Goal: Information Seeking & Learning: Learn about a topic

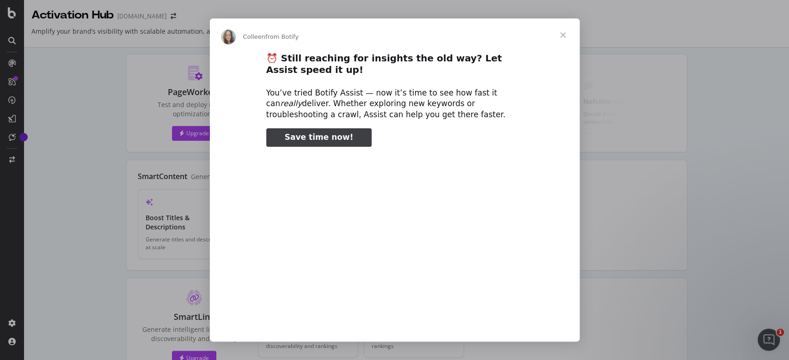
type input "51968"
click at [559, 31] on span "Close" at bounding box center [562, 34] width 33 height 33
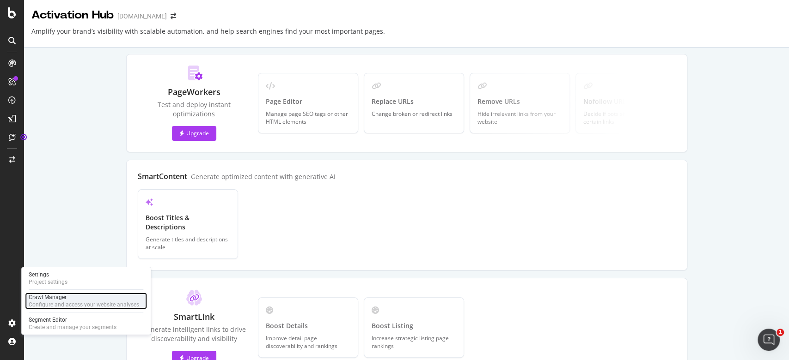
click at [57, 299] on div "Crawl Manager" at bounding box center [84, 297] width 110 height 7
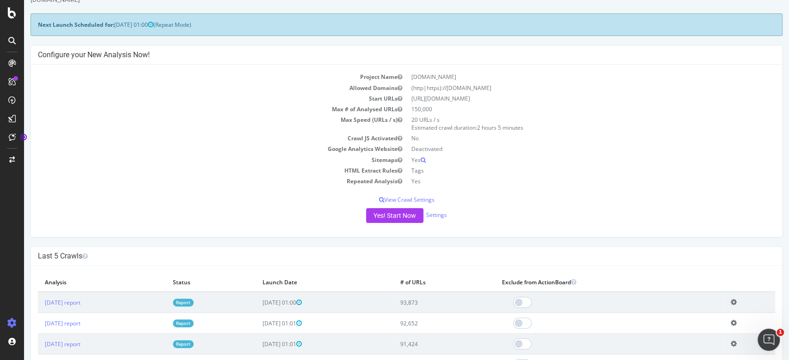
scroll to position [61, 0]
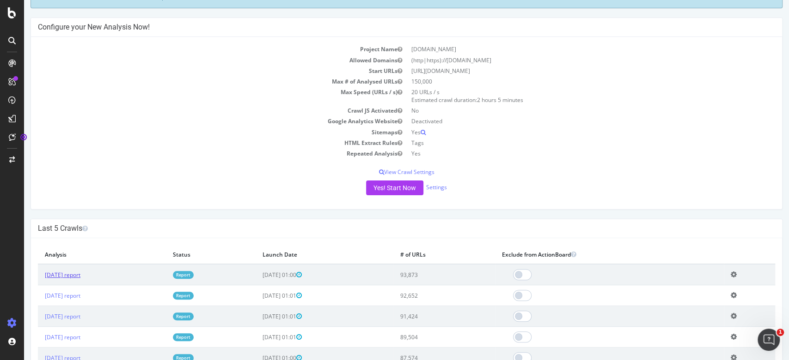
click at [80, 274] on link "2025 Sep. 21st report" at bounding box center [63, 275] width 36 height 8
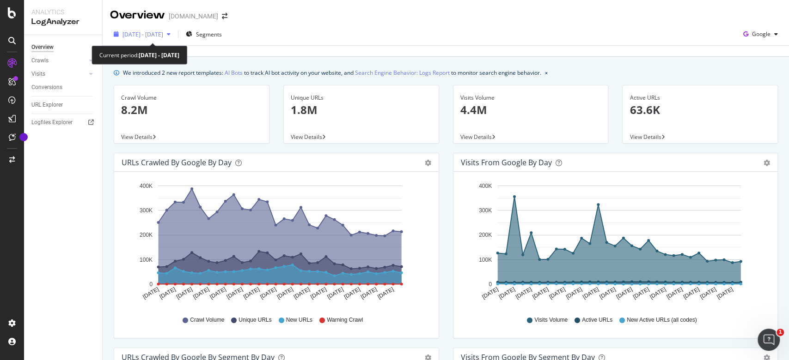
click at [157, 31] on span "2025 Jun. 21st - Jul. 20th" at bounding box center [142, 35] width 41 height 8
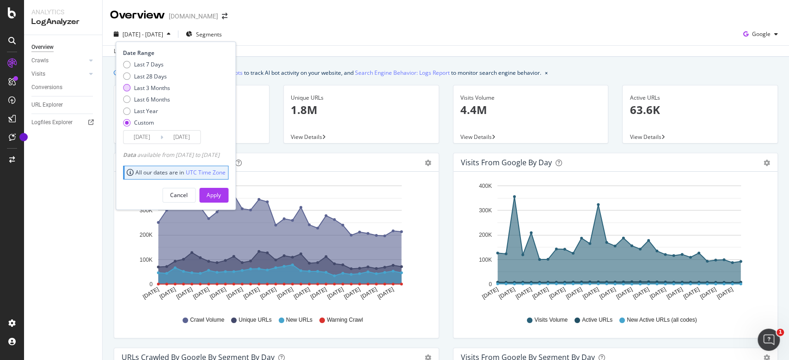
click at [153, 86] on div "Last 3 Months" at bounding box center [152, 88] width 36 height 8
type input "2025/06/24"
type input "2025/09/23"
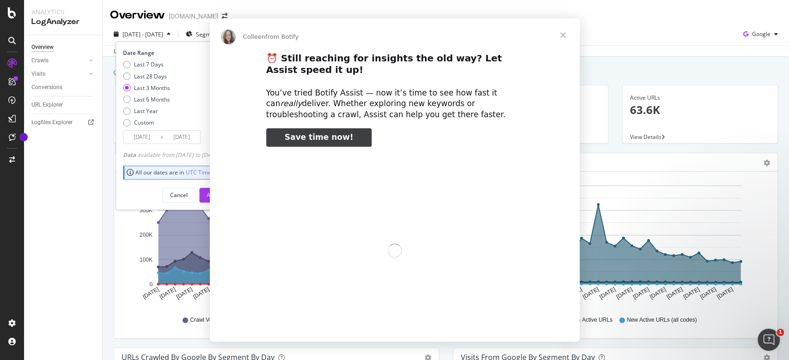
click at [239, 193] on div "00:00" at bounding box center [395, 254] width 370 height 199
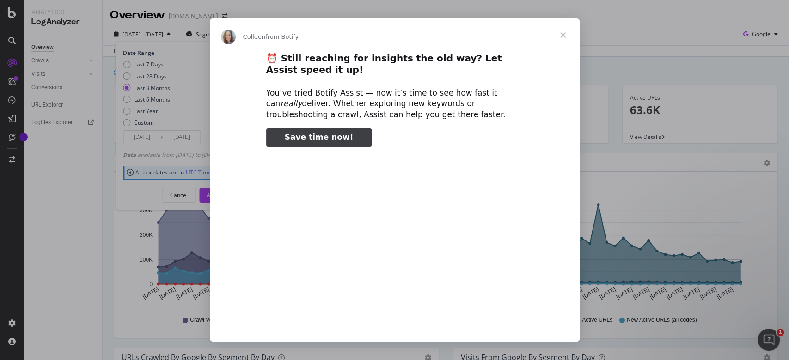
click at [318, 138] on span "Save time now!" at bounding box center [319, 137] width 69 height 9
type input "435874"
click at [562, 37] on span "Close" at bounding box center [562, 34] width 33 height 33
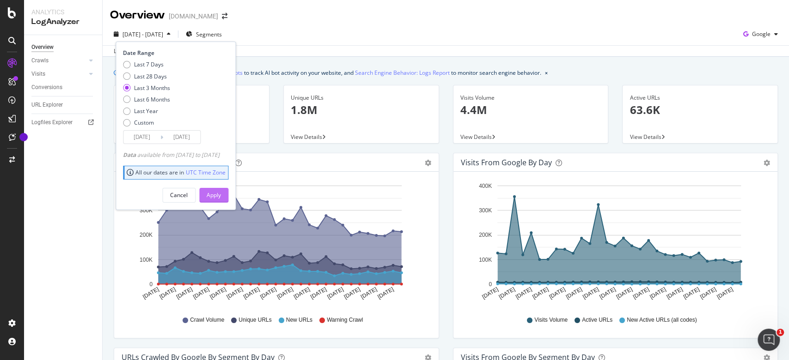
click at [221, 194] on div "Apply" at bounding box center [214, 195] width 14 height 8
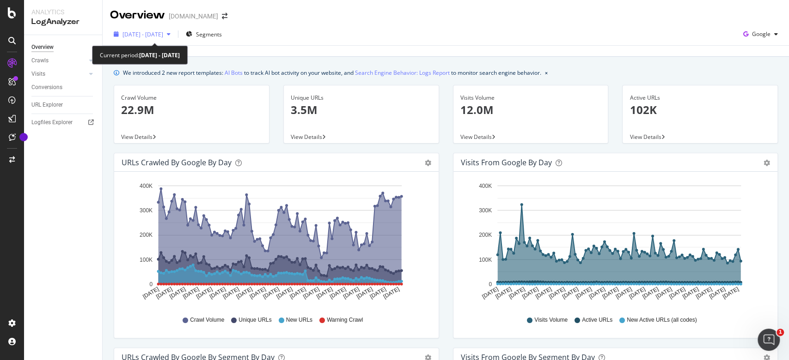
click at [163, 34] on span "2025 Jun. 24th - Sep. 23rd" at bounding box center [142, 35] width 41 height 8
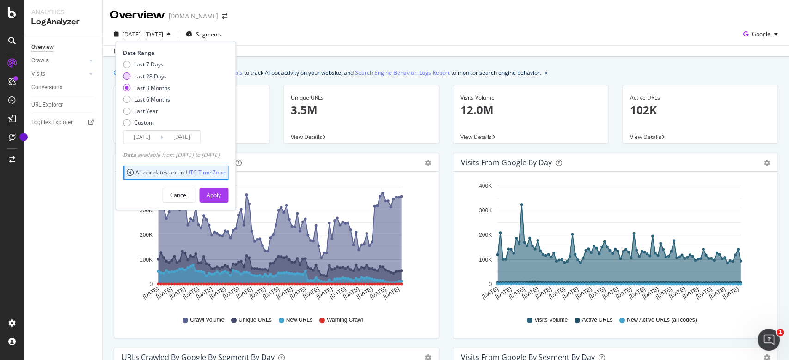
click at [151, 78] on div "Last 28 Days" at bounding box center [150, 77] width 33 height 8
type input "2025/08/27"
click at [221, 191] on div "Apply" at bounding box center [214, 195] width 14 height 8
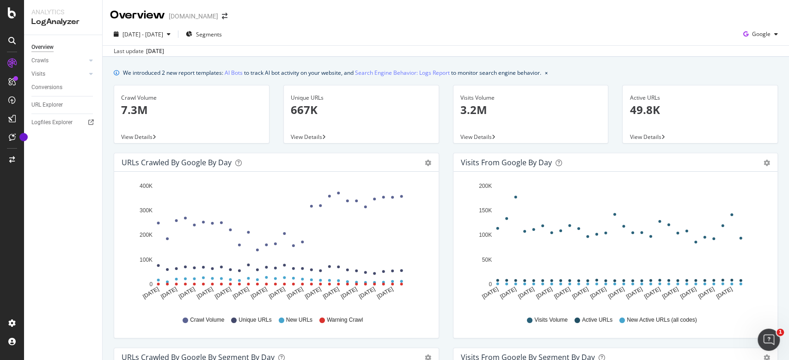
scroll to position [185, 0]
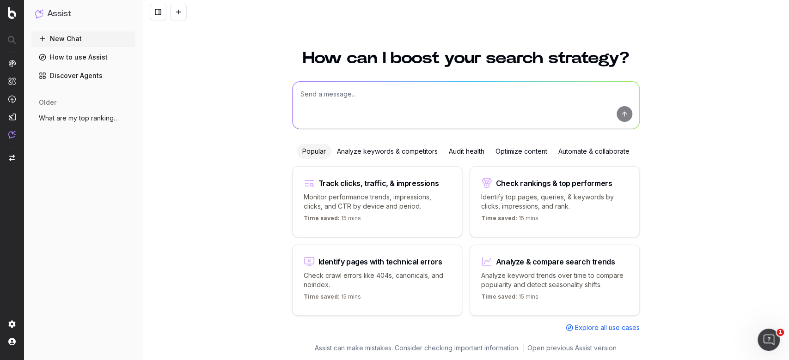
click at [355, 263] on div "Identify pages with technical errors" at bounding box center [380, 261] width 124 height 7
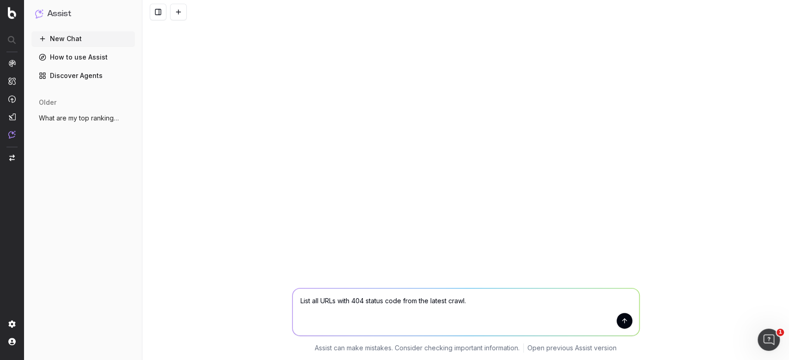
drag, startPoint x: 625, startPoint y: 317, endPoint x: 632, endPoint y: 323, distance: 9.2
click at [625, 317] on button "submit" at bounding box center [625, 321] width 16 height 16
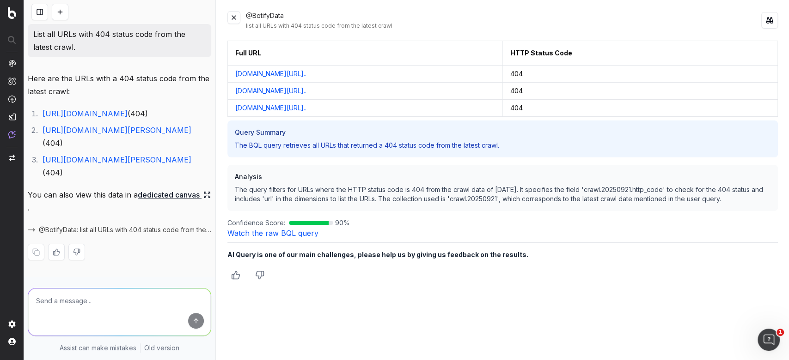
scroll to position [115, 0]
